Goal: Transaction & Acquisition: Download file/media

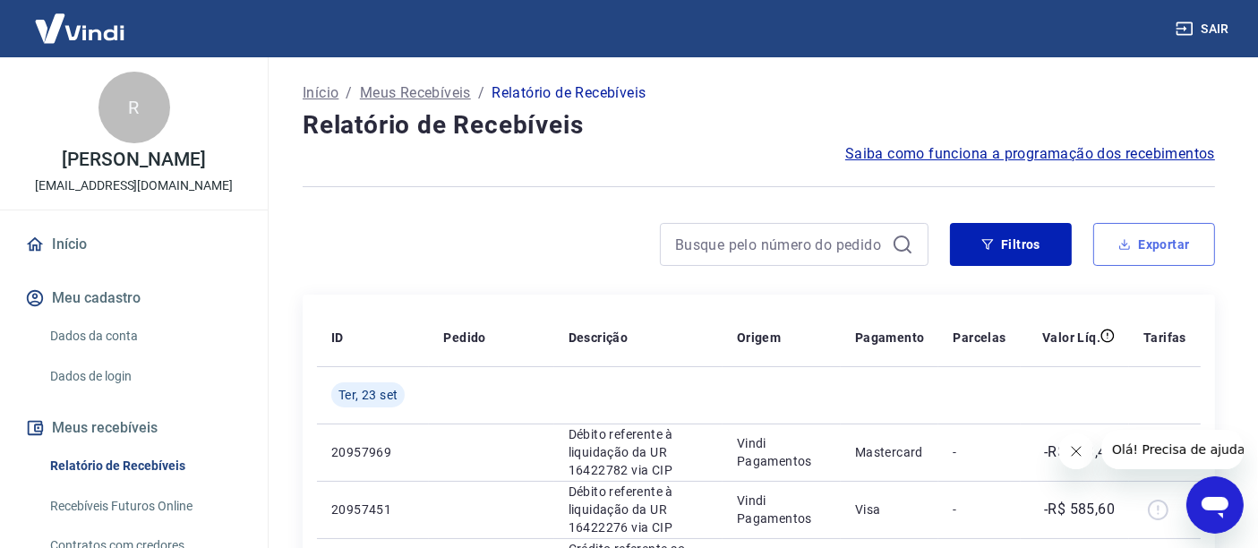
click at [1192, 239] on button "Exportar" at bounding box center [1155, 244] width 122 height 43
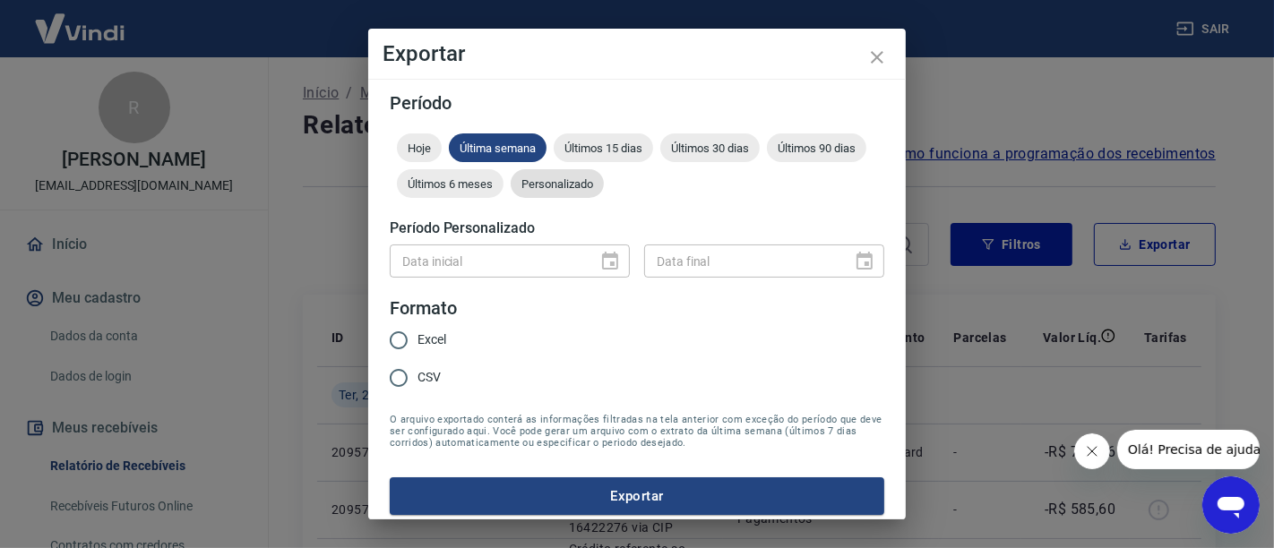
click at [604, 187] on span "Personalizado" at bounding box center [557, 183] width 93 height 13
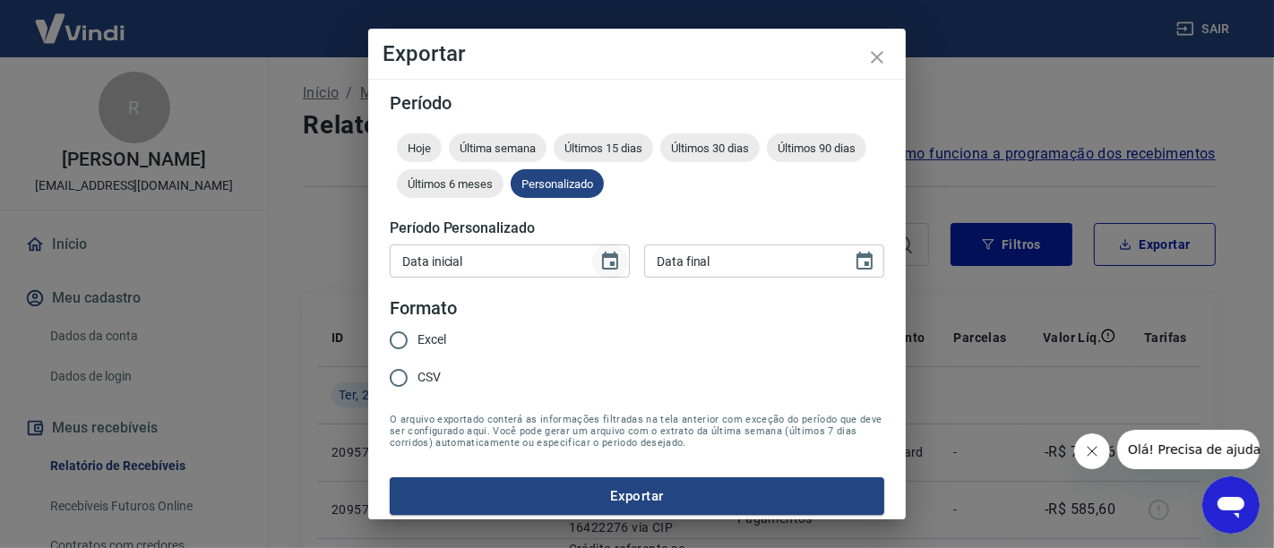
click at [602, 265] on icon "Choose date" at bounding box center [609, 261] width 21 height 21
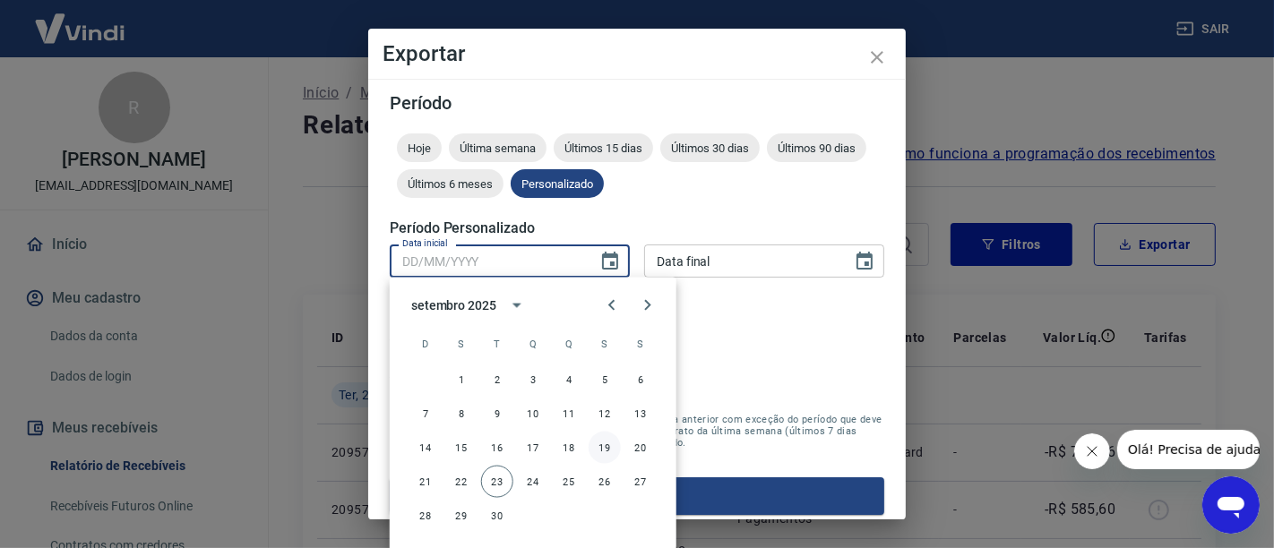
click at [601, 446] on button "19" at bounding box center [604, 448] width 32 height 32
type input "[DATE]"
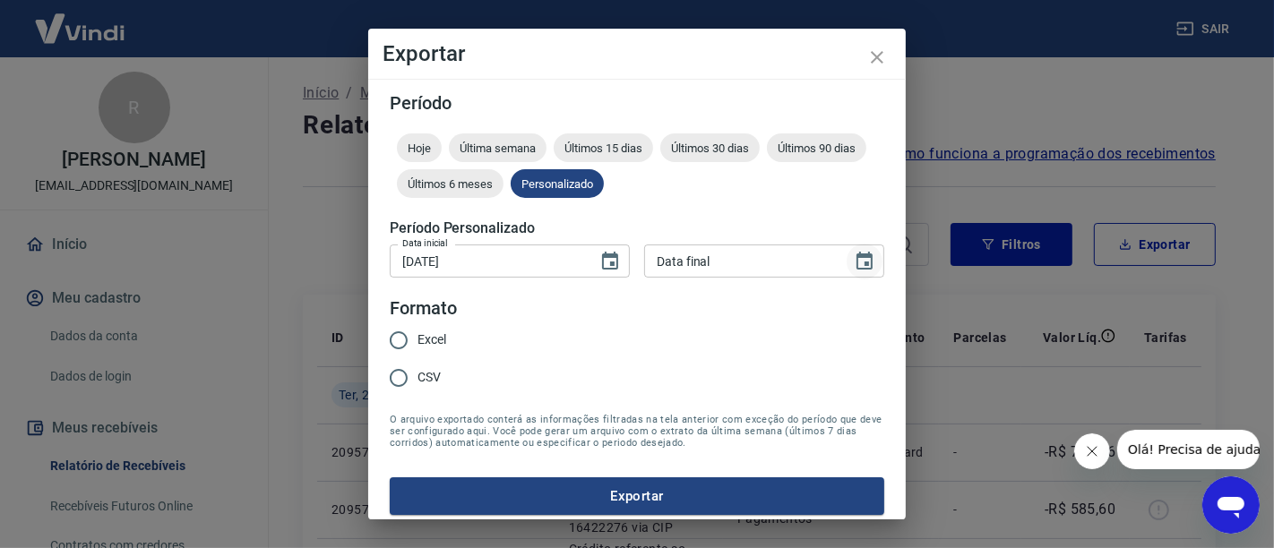
click at [856, 256] on icon "Choose date" at bounding box center [864, 261] width 16 height 18
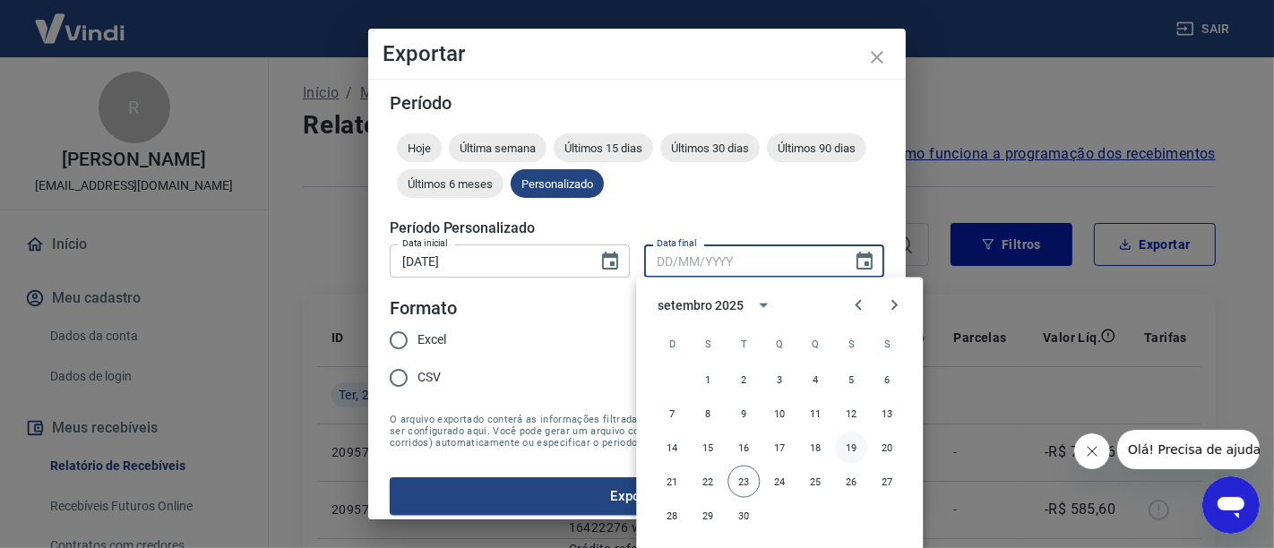
click at [852, 451] on button "19" at bounding box center [851, 448] width 32 height 32
type input "[DATE]"
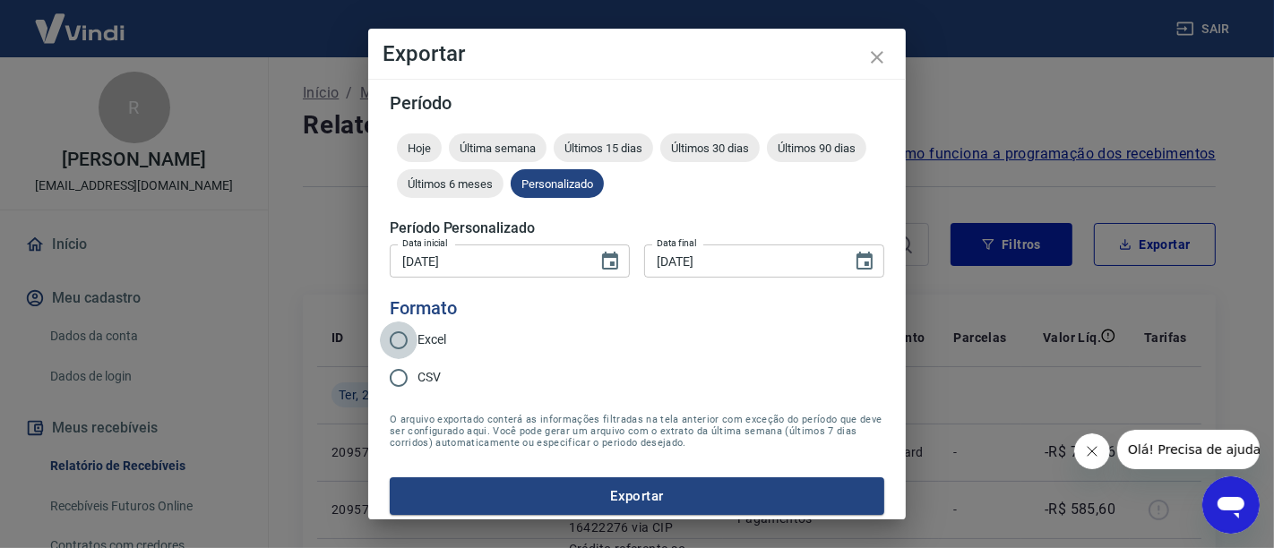
click at [408, 327] on input "Excel" at bounding box center [399, 341] width 38 height 38
radio input "true"
click at [502, 486] on button "Exportar" at bounding box center [637, 496] width 494 height 38
